Goal: Information Seeking & Learning: Learn about a topic

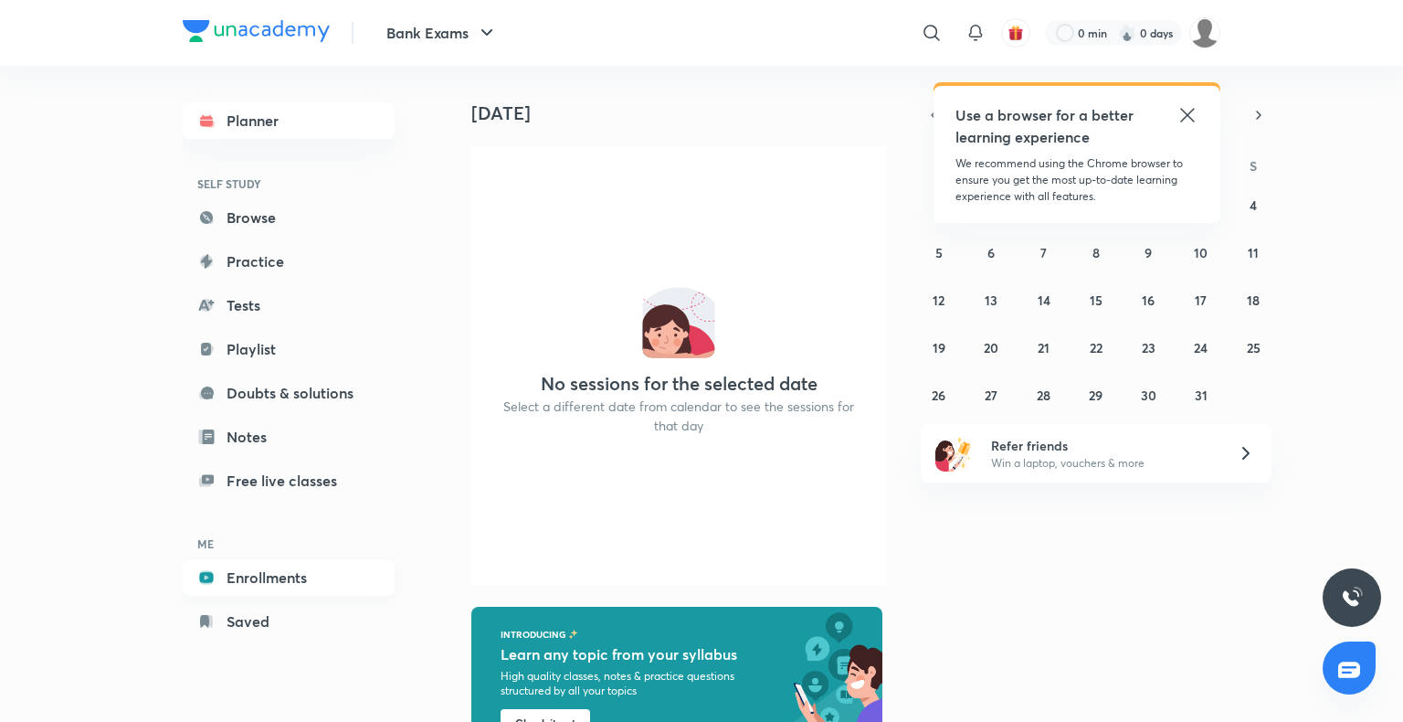
click at [358, 576] on link "Enrollments" at bounding box center [289, 577] width 212 height 37
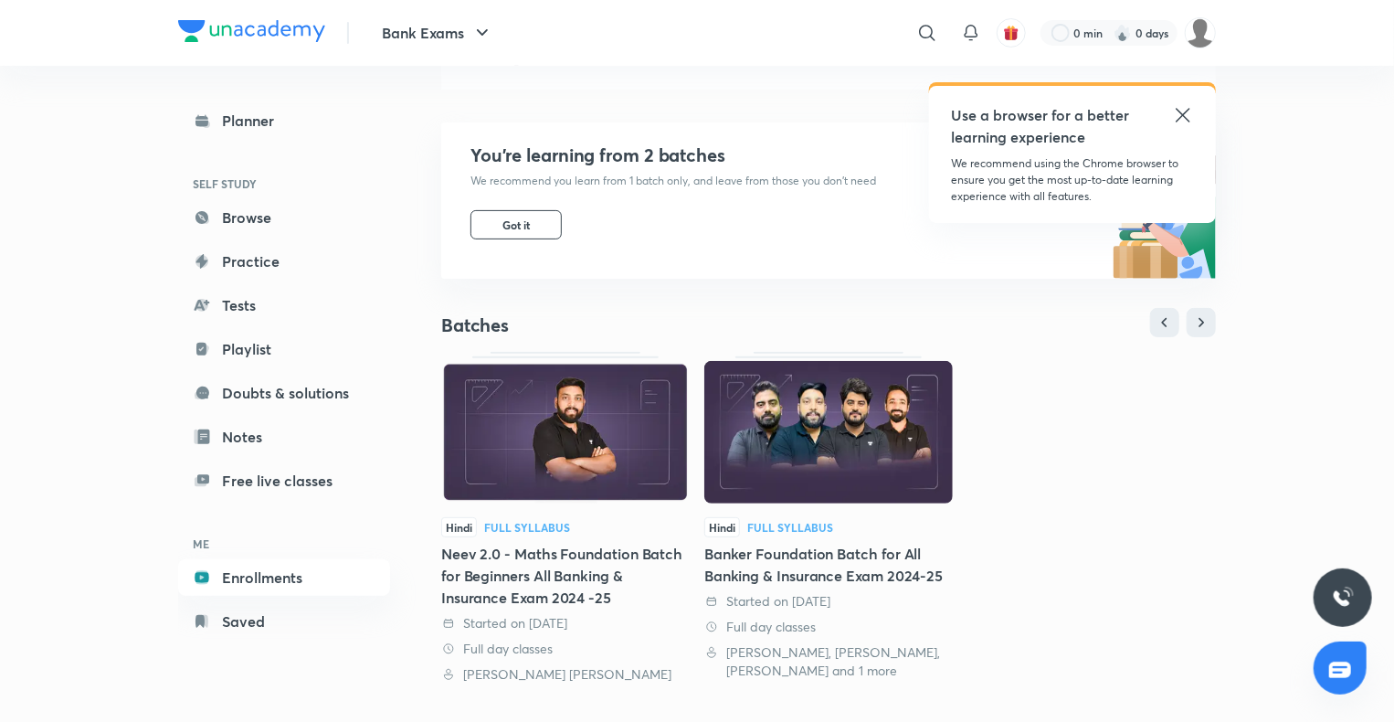
scroll to position [135, 0]
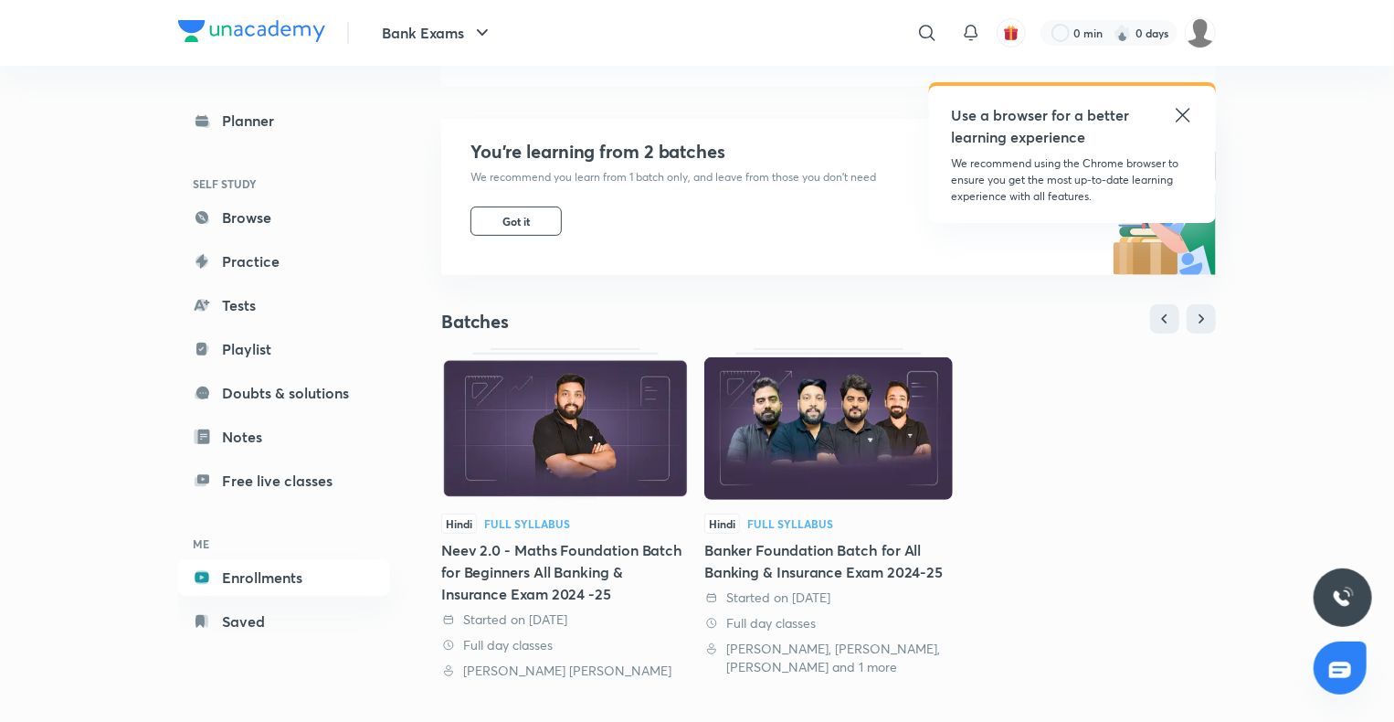
click at [557, 562] on div "Neev 2.0 - Maths Foundation Batch for Beginners All Banking & Insurance Exam 20…" at bounding box center [565, 572] width 248 height 66
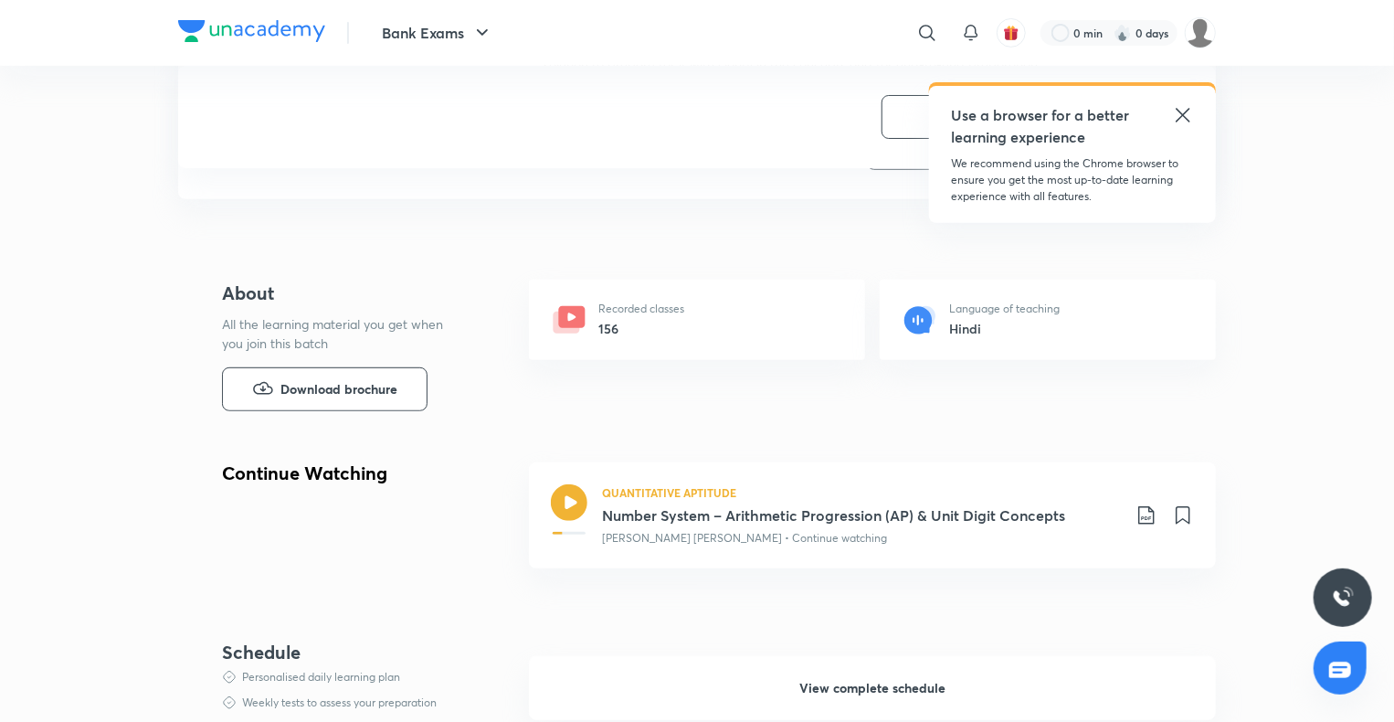
scroll to position [310, 0]
click at [764, 510] on h3 "Number System – Arithmetic Progression (AP) & Unit Digit Concepts" at bounding box center [861, 513] width 519 height 22
